Goal: Information Seeking & Learning: Learn about a topic

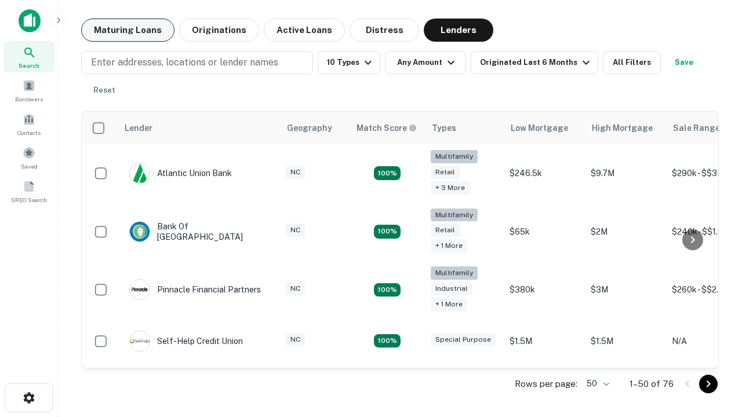
click at [128, 30] on button "Maturing Loans" at bounding box center [127, 30] width 93 height 23
